Goal: Task Accomplishment & Management: Use online tool/utility

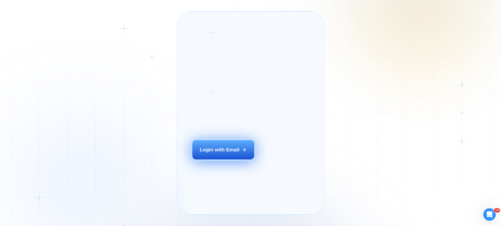
click at [234, 153] on div "Login with Email" at bounding box center [220, 149] width 40 height 7
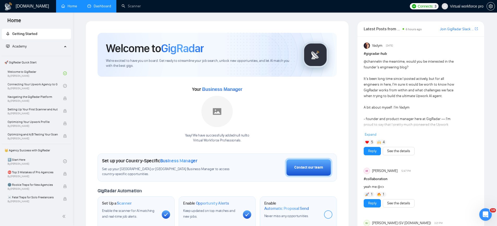
click at [106, 8] on link "Dashboard" at bounding box center [99, 6] width 24 height 4
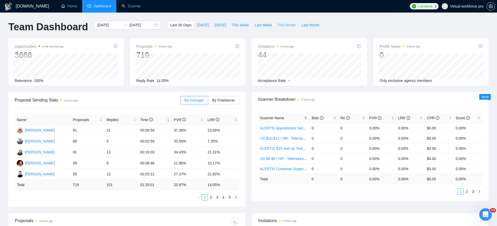
click at [295, 25] on span "This Month" at bounding box center [287, 25] width 18 height 6
type input "[DATE]"
click at [127, 5] on link "Scanner" at bounding box center [131, 6] width 19 height 4
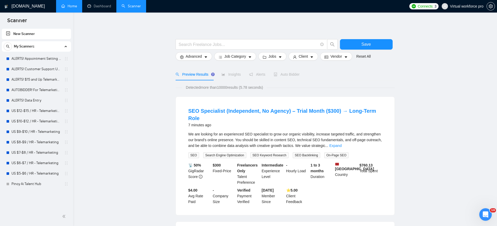
click at [71, 7] on link "Home" at bounding box center [69, 6] width 16 height 4
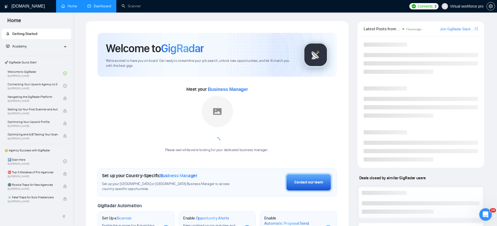
click at [106, 6] on link "Dashboard" at bounding box center [99, 6] width 24 height 4
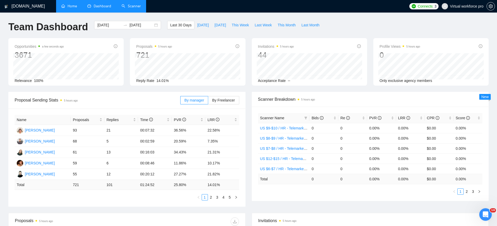
click at [127, 8] on link "Scanner" at bounding box center [131, 6] width 19 height 4
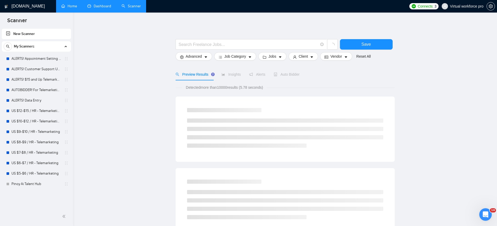
click at [25, 33] on link "New Scanner" at bounding box center [36, 34] width 61 height 10
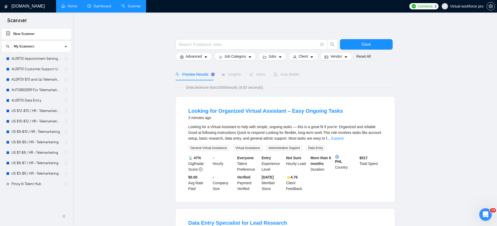
click at [28, 34] on link "New Scanner" at bounding box center [36, 34] width 61 height 10
click at [40, 34] on link "New Scanner" at bounding box center [36, 34] width 61 height 10
click at [8, 33] on link "New Scanner" at bounding box center [36, 34] width 61 height 10
click at [21, 33] on link "New Scanner" at bounding box center [36, 34] width 61 height 10
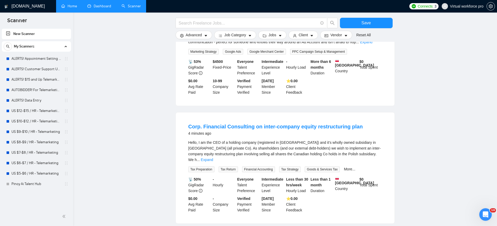
scroll to position [2, 0]
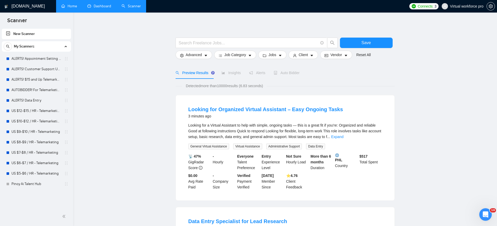
click at [28, 34] on link "New Scanner" at bounding box center [36, 34] width 61 height 10
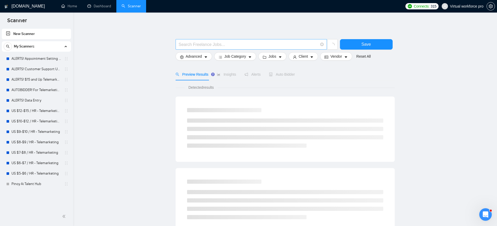
click at [218, 43] on input "text" at bounding box center [248, 44] width 139 height 7
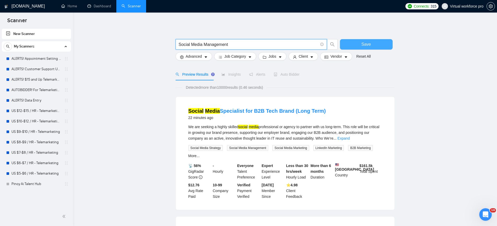
type input "Social Media Management"
click at [365, 43] on span "Save" at bounding box center [366, 44] width 9 height 7
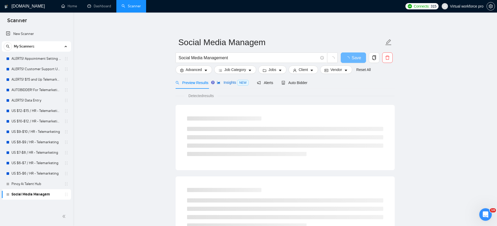
click at [234, 83] on span "Insights NEW" at bounding box center [233, 82] width 32 height 4
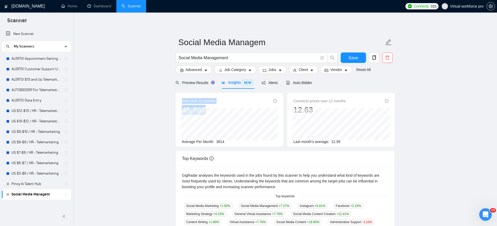
click at [217, 114] on div "Jobs over 12 months 45,767 Average Per Month: 3814" at bounding box center [230, 120] width 108 height 54
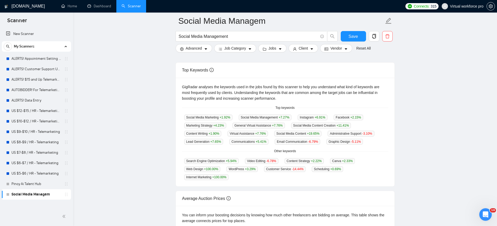
scroll to position [89, 0]
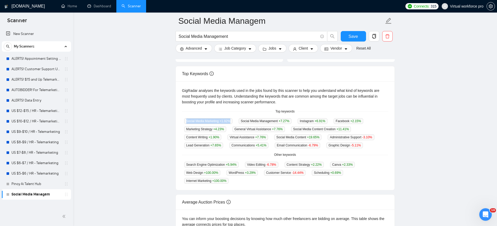
drag, startPoint x: 187, startPoint y: 121, endPoint x: 237, endPoint y: 121, distance: 50.1
click at [235, 121] on div "Social Media Marketing +1.92 %" at bounding box center [208, 121] width 52 height 6
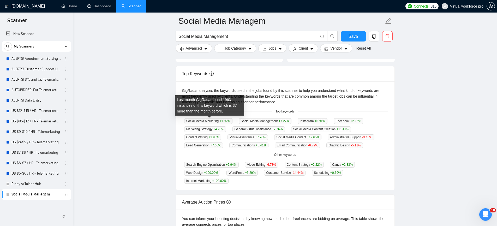
click at [192, 116] on div "Last month GigRadar found 1963 instances of this keyword which is 37 more than …" at bounding box center [209, 107] width 65 height 20
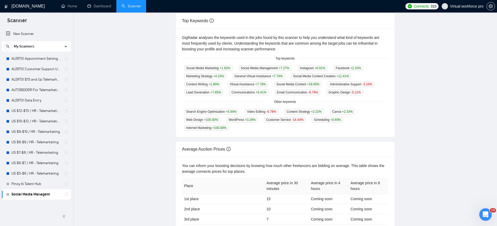
scroll to position [0, 0]
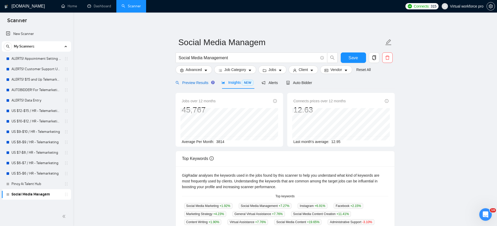
drag, startPoint x: 198, startPoint y: 84, endPoint x: 151, endPoint y: 103, distance: 50.2
click at [198, 84] on span "Preview Results" at bounding box center [195, 83] width 38 height 4
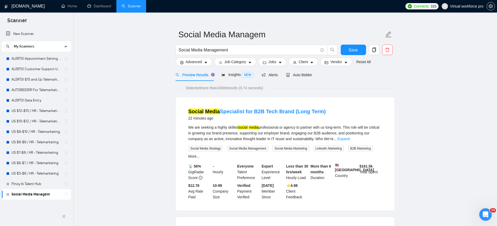
scroll to position [22, 0]
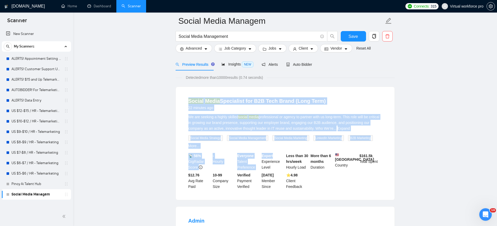
drag, startPoint x: 179, startPoint y: 96, endPoint x: 277, endPoint y: 155, distance: 114.2
click at [277, 155] on div "Social Media Specialist for B2B Tech Brand (Long Term) 22 minutes ago We are se…" at bounding box center [285, 143] width 219 height 113
drag, startPoint x: 102, startPoint y: 130, endPoint x: 122, endPoint y: 130, distance: 20.1
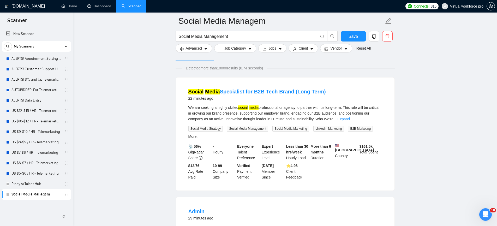
scroll to position [33, 0]
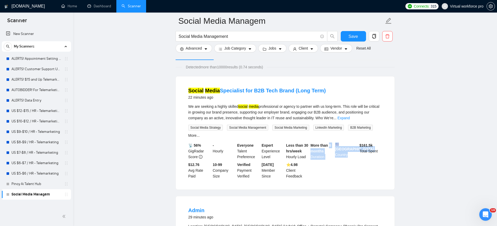
drag, startPoint x: 331, startPoint y: 148, endPoint x: 330, endPoint y: 145, distance: 2.9
click at [330, 145] on div "📡 56% GigRadar Score - Hourly Everyone Talent Preference Expert Experience Leve…" at bounding box center [285, 161] width 196 height 37
drag, startPoint x: 196, startPoint y: 182, endPoint x: 188, endPoint y: 168, distance: 16.4
click at [188, 168] on div "$12.76 Avg Rate Paid" at bounding box center [199, 170] width 25 height 17
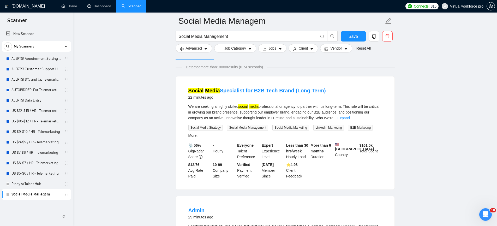
drag, startPoint x: 205, startPoint y: 160, endPoint x: 190, endPoint y: 146, distance: 21.4
click at [190, 146] on div "📡 56% GigRadar Score" at bounding box center [199, 151] width 25 height 17
click at [201, 36] on input "Social Media Management" at bounding box center [248, 36] width 139 height 7
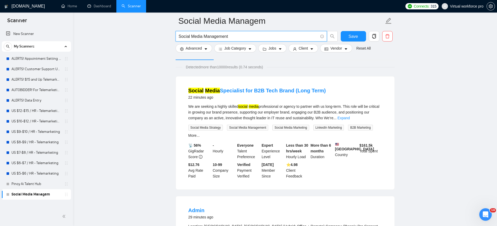
click at [201, 36] on input "Social Media Management" at bounding box center [248, 36] width 139 height 7
drag, startPoint x: 208, startPoint y: 92, endPoint x: 377, endPoint y: 91, distance: 168.4
click at [377, 91] on div "Social Media Specialist for B2B Tech Brand (Long Term) 22 minutes ago We are se…" at bounding box center [285, 133] width 219 height 113
drag, startPoint x: 213, startPoint y: 160, endPoint x: 187, endPoint y: 144, distance: 30.2
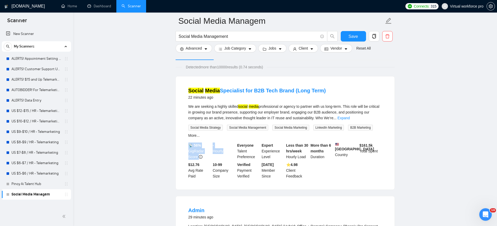
click at [187, 144] on div "📡 56% GigRadar Score - Hourly Everyone Talent Preference Expert Experience Leve…" at bounding box center [285, 161] width 196 height 37
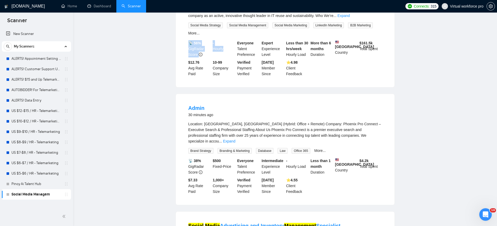
scroll to position [0, 0]
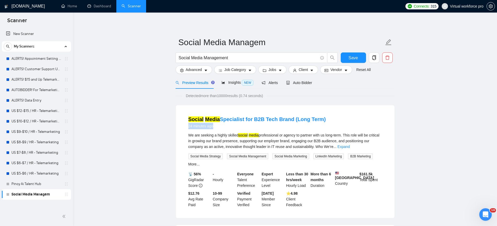
drag, startPoint x: 204, startPoint y: 128, endPoint x: 178, endPoint y: 126, distance: 27.0
click at [178, 126] on div "Social Media Specialist for B2B Tech Brand (Long Term) 24 minutes ago We are se…" at bounding box center [285, 161] width 219 height 113
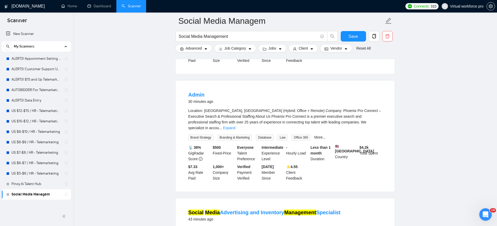
scroll to position [150, 0]
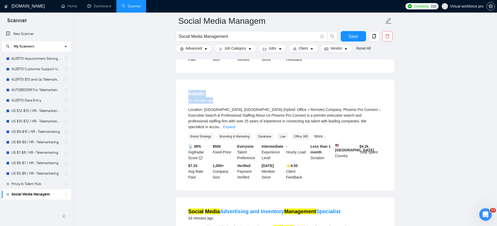
drag, startPoint x: 215, startPoint y: 107, endPoint x: 174, endPoint y: 101, distance: 41.7
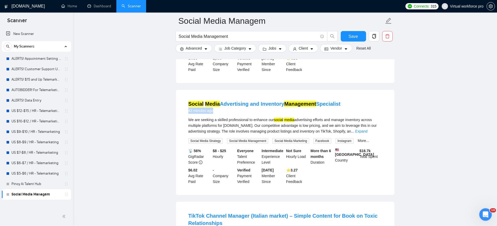
drag, startPoint x: 203, startPoint y: 111, endPoint x: 174, endPoint y: 127, distance: 33.1
click at [177, 111] on div "Social Media Advertising and Inventory Management Specialist 43 minutes ago We …" at bounding box center [285, 142] width 219 height 105
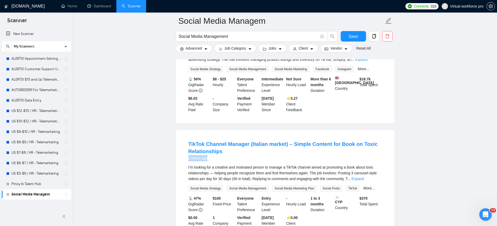
drag, startPoint x: 187, startPoint y: 162, endPoint x: 155, endPoint y: 170, distance: 33.4
click at [176, 161] on div "TikTok Channel Manager (Italian market) – Simple Content for Book on Toxic Rela…" at bounding box center [285, 186] width 219 height 113
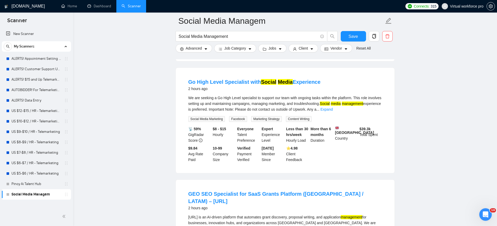
scroll to position [746, 0]
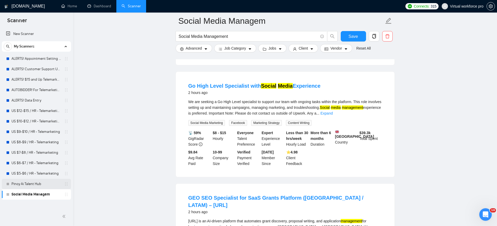
click at [36, 184] on link "Pinoy Ai Talent Hub" at bounding box center [36, 184] width 50 height 10
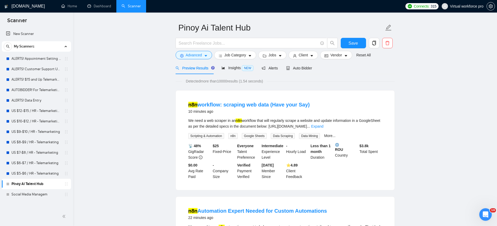
scroll to position [16, 0]
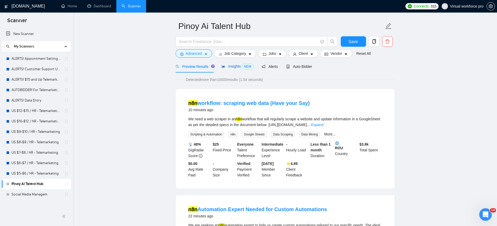
click at [245, 66] on span "NEW" at bounding box center [247, 67] width 11 height 6
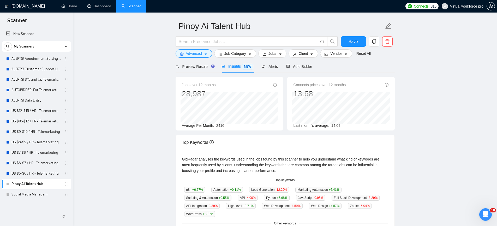
click at [176, 92] on div "Jobs over 12 months 28,987 Jan 2025 1620 Average Per Month: 2416" at bounding box center [230, 104] width 108 height 54
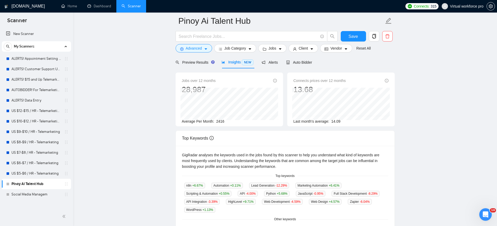
scroll to position [23, 0]
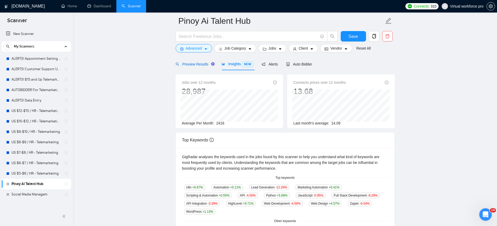
click at [198, 66] on div "Preview Results" at bounding box center [195, 64] width 38 height 6
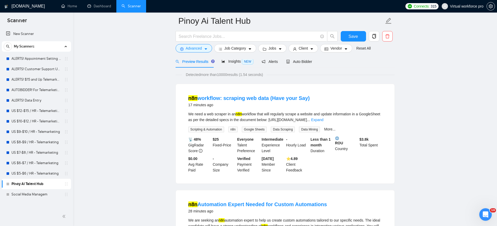
scroll to position [27, 0]
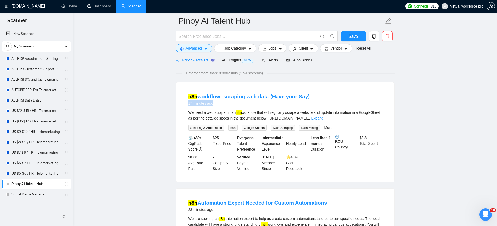
drag, startPoint x: 219, startPoint y: 107, endPoint x: 165, endPoint y: 104, distance: 53.9
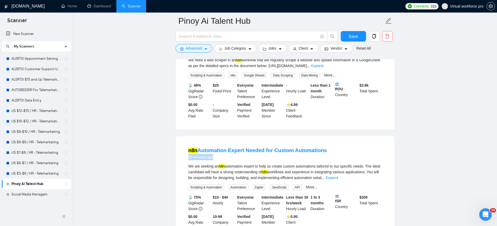
drag, startPoint x: 217, startPoint y: 165, endPoint x: 176, endPoint y: 163, distance: 41.1
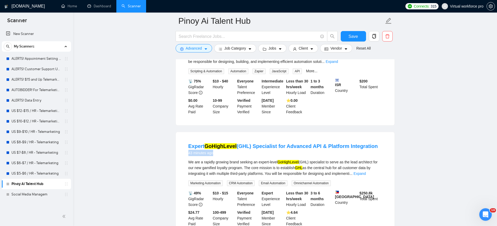
drag, startPoint x: 203, startPoint y: 163, endPoint x: 173, endPoint y: 163, distance: 29.5
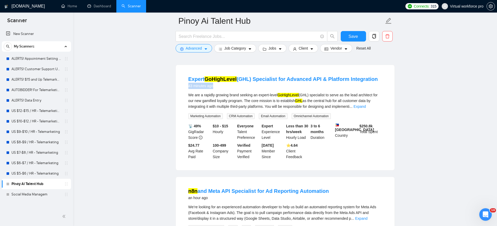
scroll to position [324, 0]
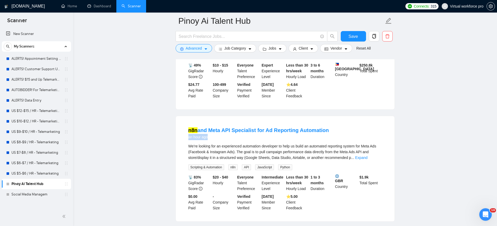
drag, startPoint x: 197, startPoint y: 144, endPoint x: 166, endPoint y: 151, distance: 31.7
click at [176, 143] on div "n8n and Meta API Specialist for Ad Reporting Automation an hour ago We’re looki…" at bounding box center [285, 169] width 219 height 106
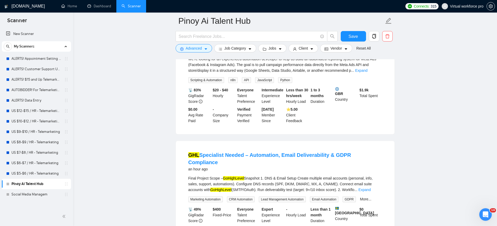
scroll to position [435, 0]
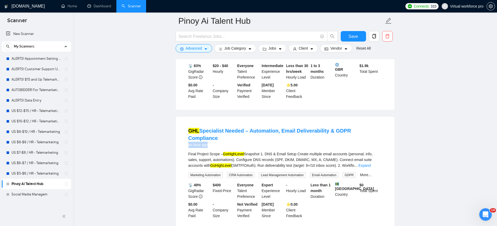
drag, startPoint x: 218, startPoint y: 146, endPoint x: 174, endPoint y: 143, distance: 43.5
click at [174, 143] on main "Pinoy Ai Talent Hub Save Advanced Job Category Jobs Client Vendor Reset All Pre…" at bounding box center [285, 194] width 408 height 1216
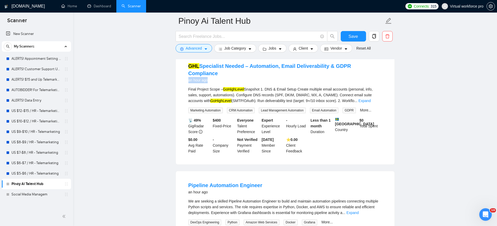
scroll to position [502, 0]
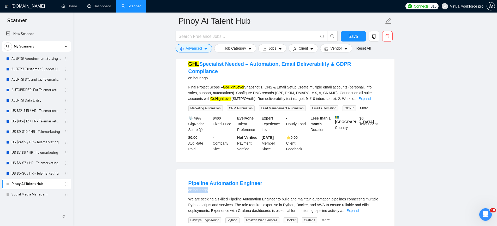
drag, startPoint x: 212, startPoint y: 190, endPoint x: 180, endPoint y: 190, distance: 31.9
click at [180, 190] on div "Pipeline Automation Engineer an hour ago We are seeking a skilled Pipeline Auto…" at bounding box center [285, 221] width 219 height 105
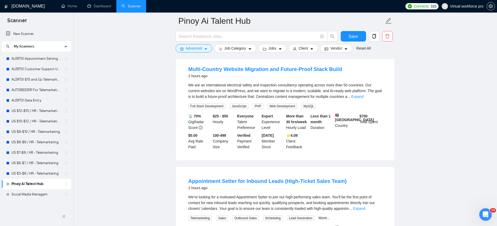
scroll to position [840, 0]
drag, startPoint x: 207, startPoint y: 77, endPoint x: 178, endPoint y: 78, distance: 28.7
click at [178, 78] on div "Multi-Country Website Migration and Future-Proof Stack Build 2 hours ago We are…" at bounding box center [285, 107] width 219 height 105
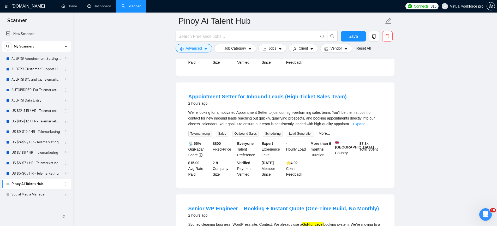
scroll to position [933, 0]
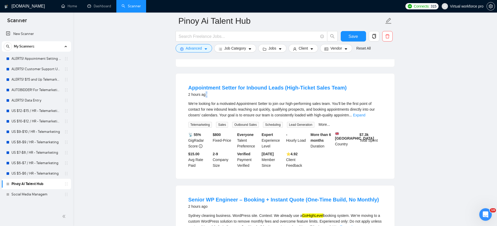
drag, startPoint x: 207, startPoint y: 103, endPoint x: 165, endPoint y: 104, distance: 41.5
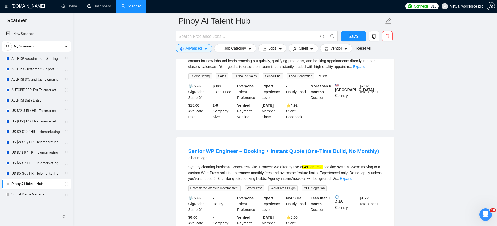
scroll to position [984, 0]
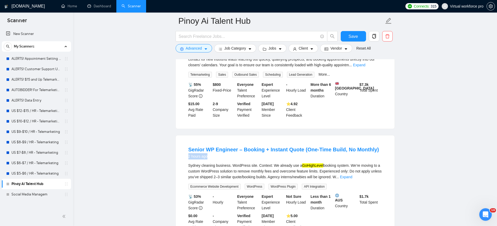
drag, startPoint x: 212, startPoint y: 166, endPoint x: 175, endPoint y: 165, distance: 37.1
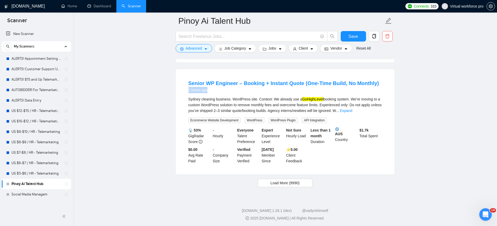
scroll to position [1061, 0]
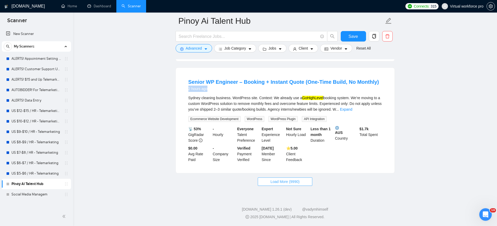
click at [302, 184] on button "Load More (9990)" at bounding box center [285, 182] width 55 height 8
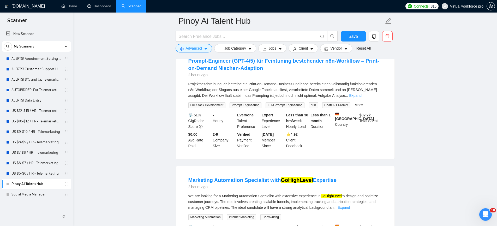
scroll to position [1183, 0]
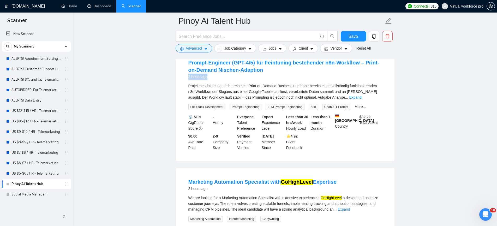
drag, startPoint x: 171, startPoint y: 89, endPoint x: 163, endPoint y: 88, distance: 7.3
click at [163, 88] on main "Pinoy Ai Talent Hub Save Advanced Job Category Jobs Client Vendor Reset All Pre…" at bounding box center [285, 16] width 408 height 2357
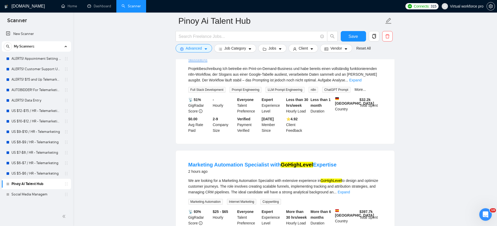
scroll to position [1202, 0]
